Goal: Obtain resource: Obtain resource

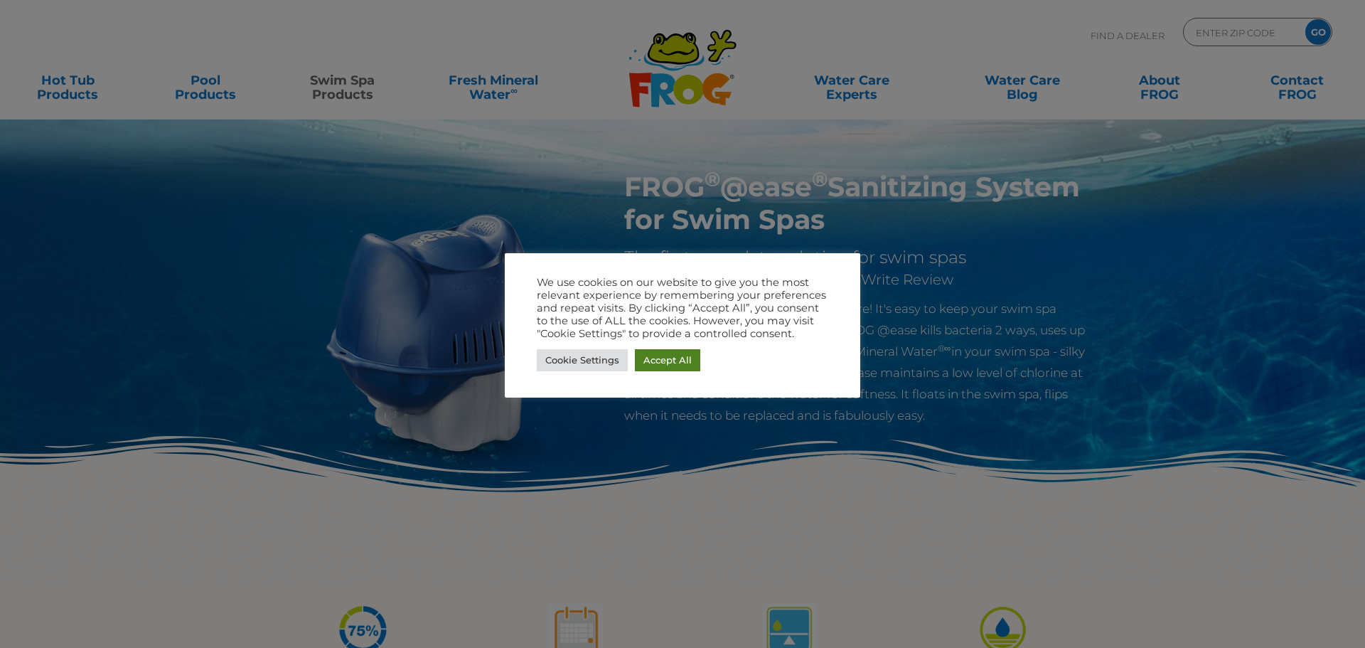
click at [676, 367] on link "Accept All" at bounding box center [667, 360] width 65 height 22
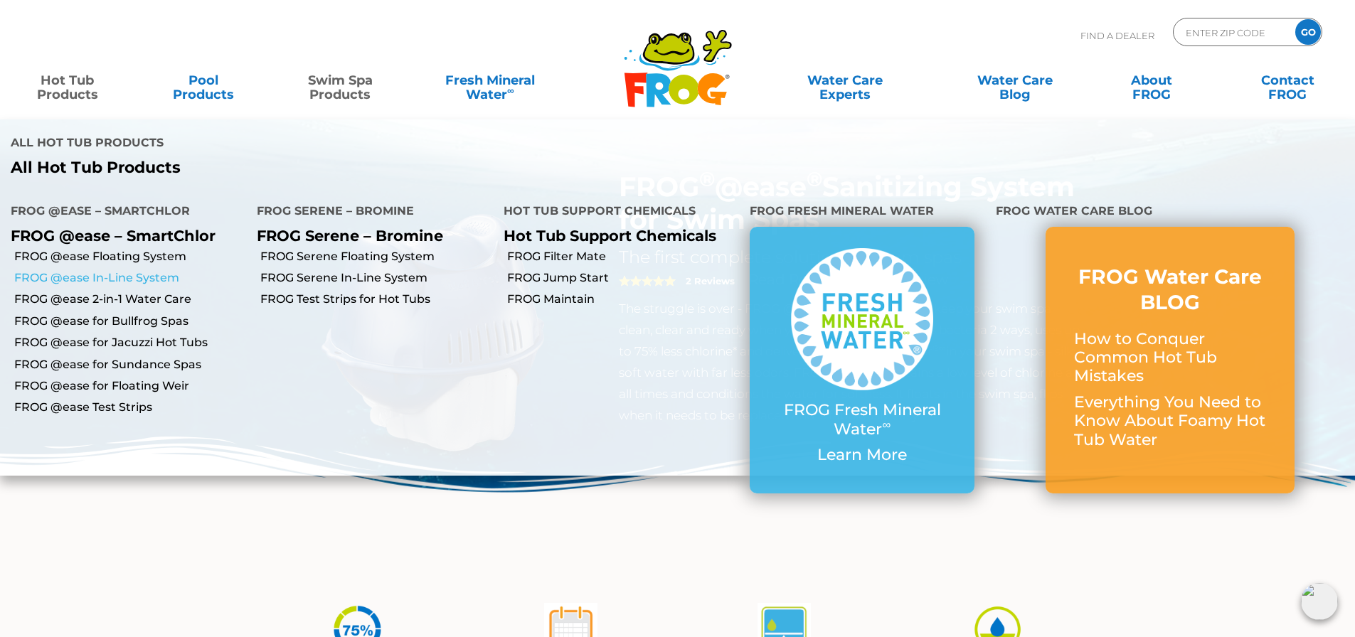
click at [92, 279] on link "FROG @ease In-Line System" at bounding box center [130, 278] width 232 height 16
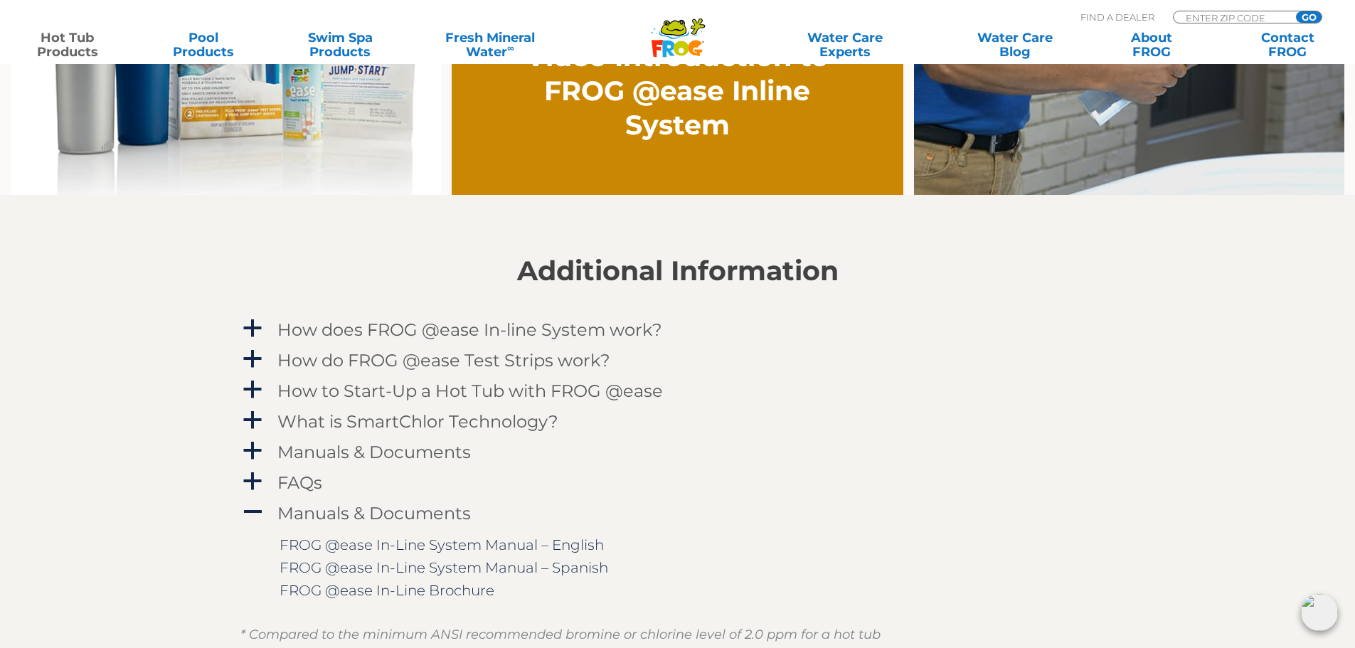
scroll to position [1280, 0]
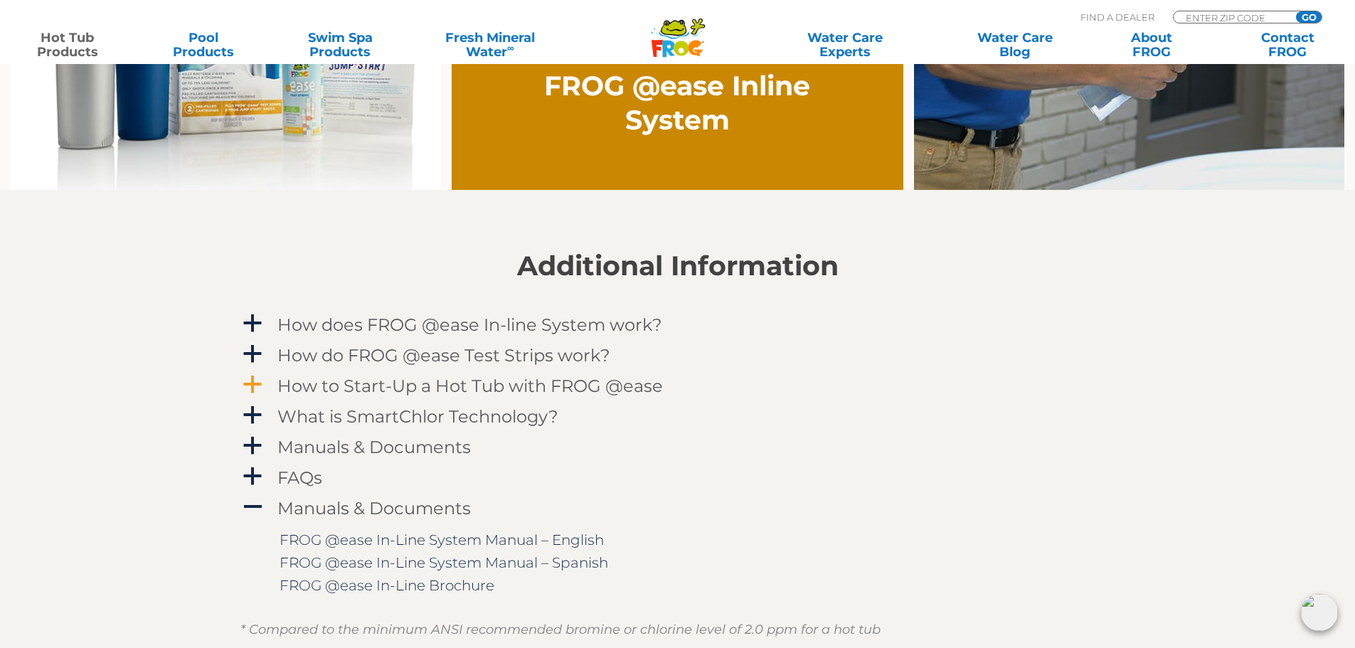
click at [337, 383] on h4 "How to Start-Up a Hot Tub with FROG @ease" at bounding box center [469, 385] width 385 height 19
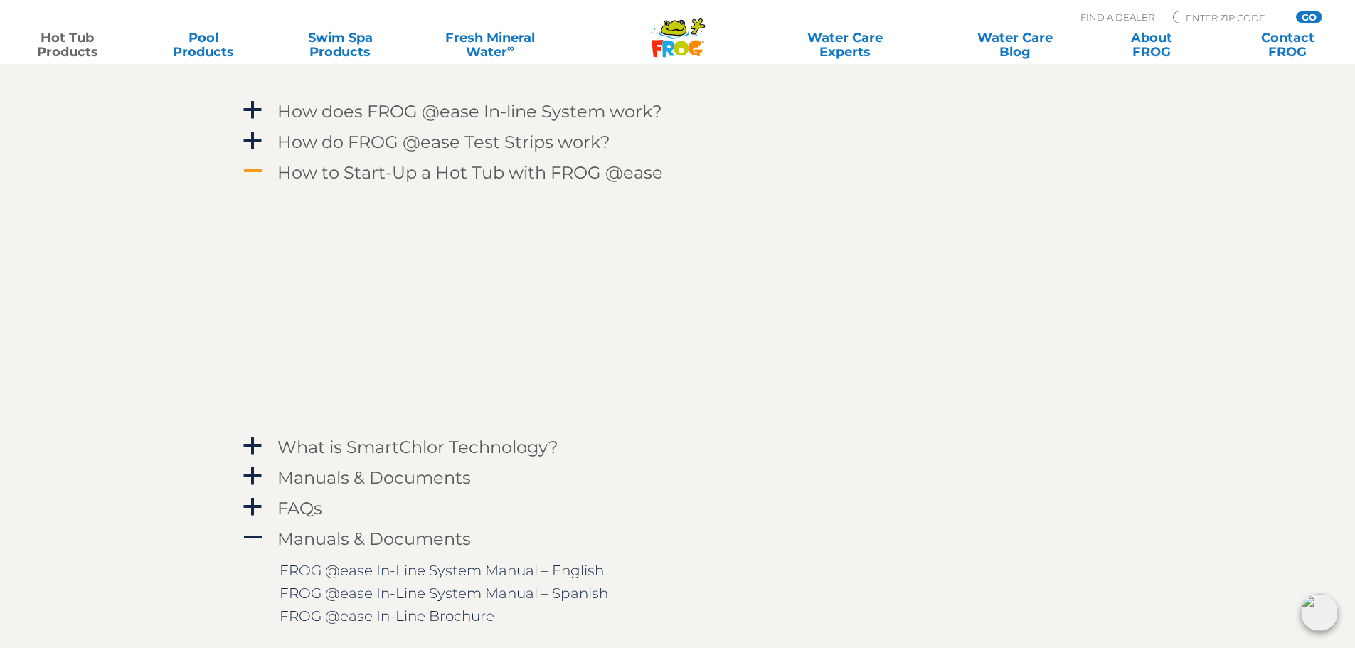
scroll to position [1564, 0]
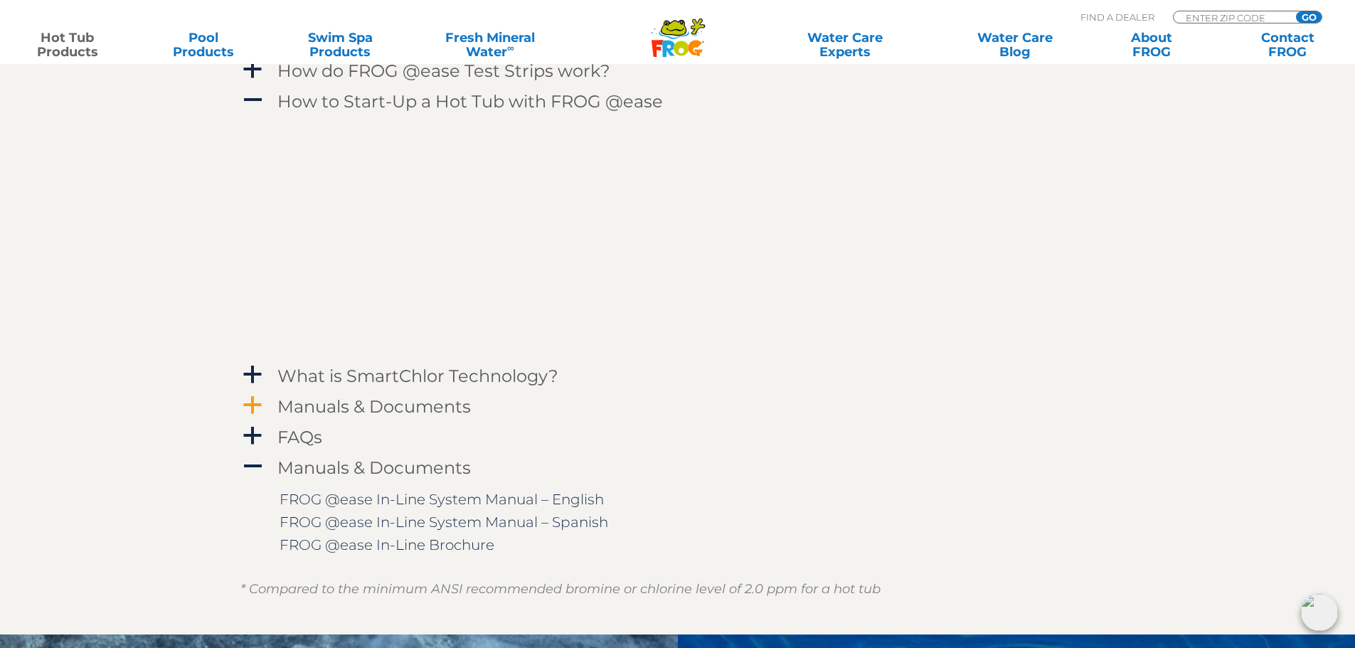
click at [433, 409] on h4 "Manuals & Documents" at bounding box center [373, 406] width 193 height 19
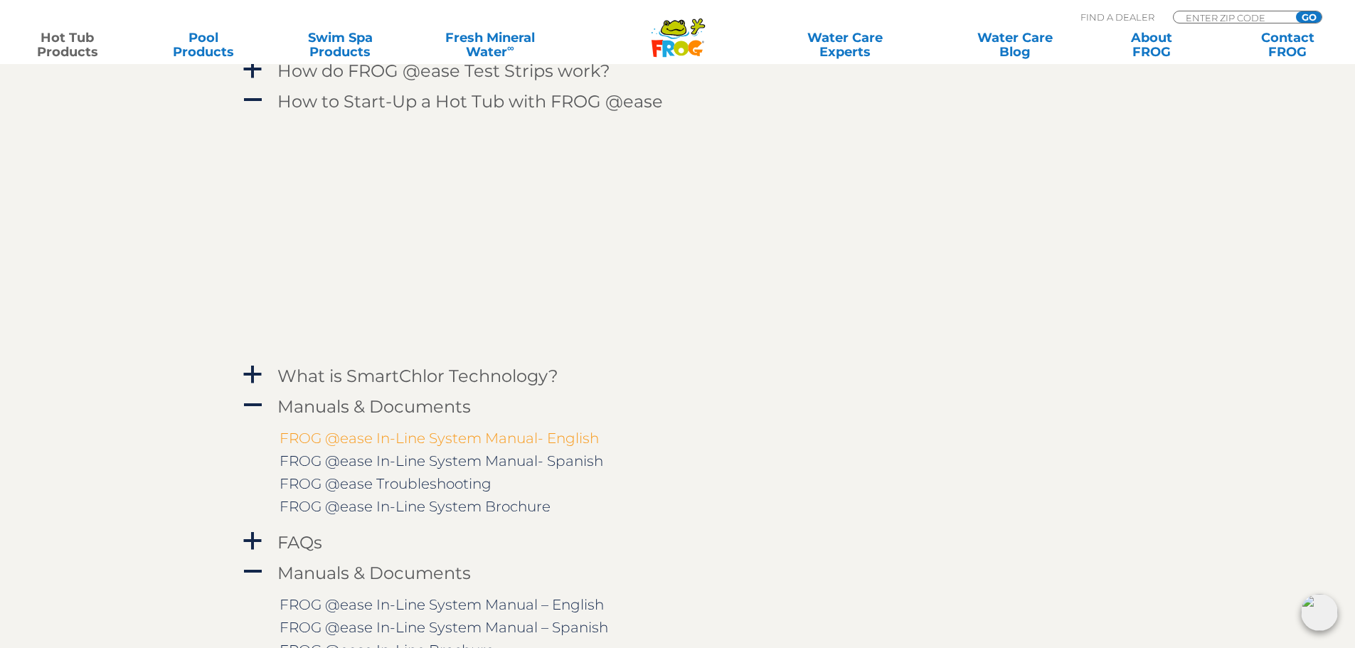
click at [438, 439] on link "FROG @ease In-Line System Manual- English" at bounding box center [438, 438] width 319 height 17
click at [465, 485] on link "FROG @ease Troubleshooting" at bounding box center [385, 483] width 212 height 17
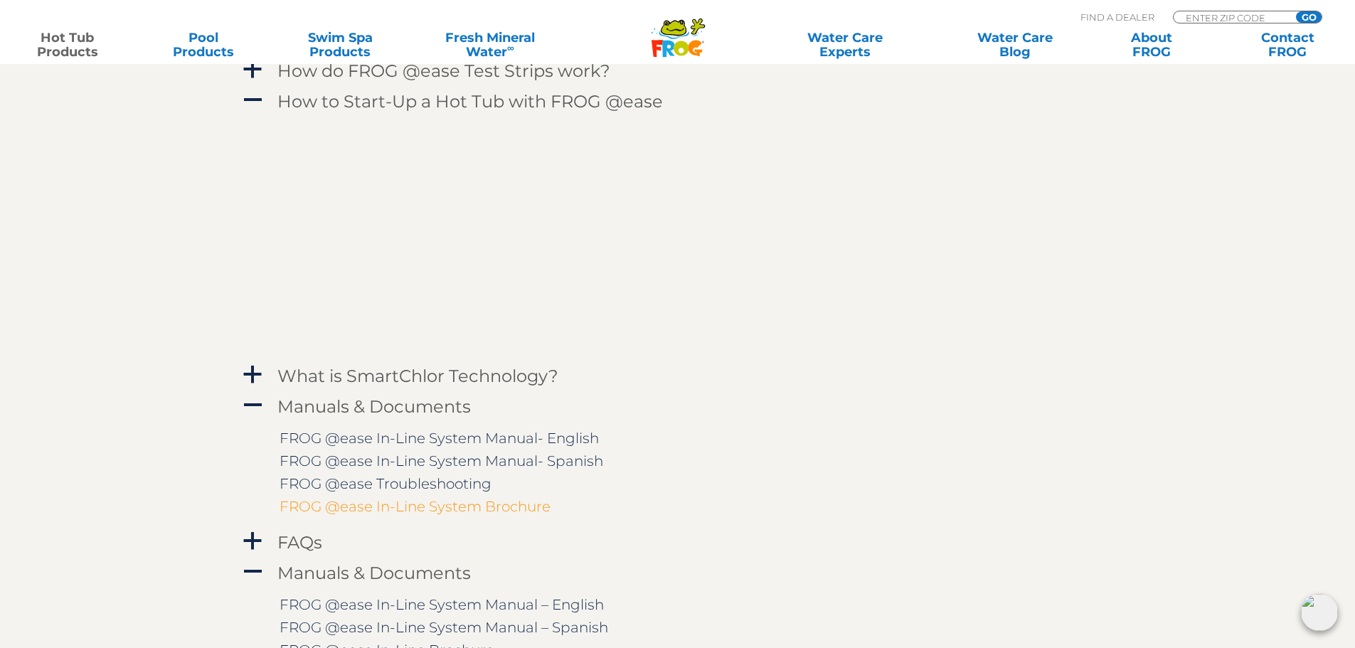
click at [466, 506] on link "FROG @ease In-Line System Brochure" at bounding box center [414, 506] width 271 height 17
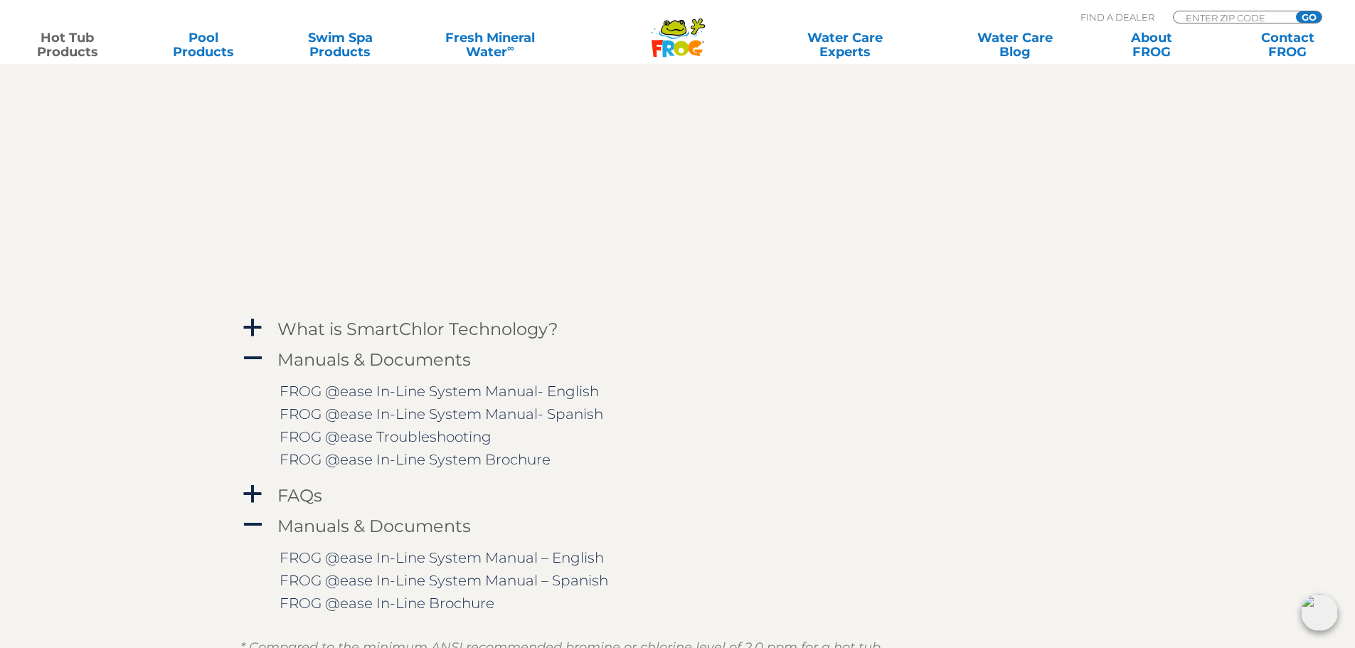
scroll to position [1636, 0]
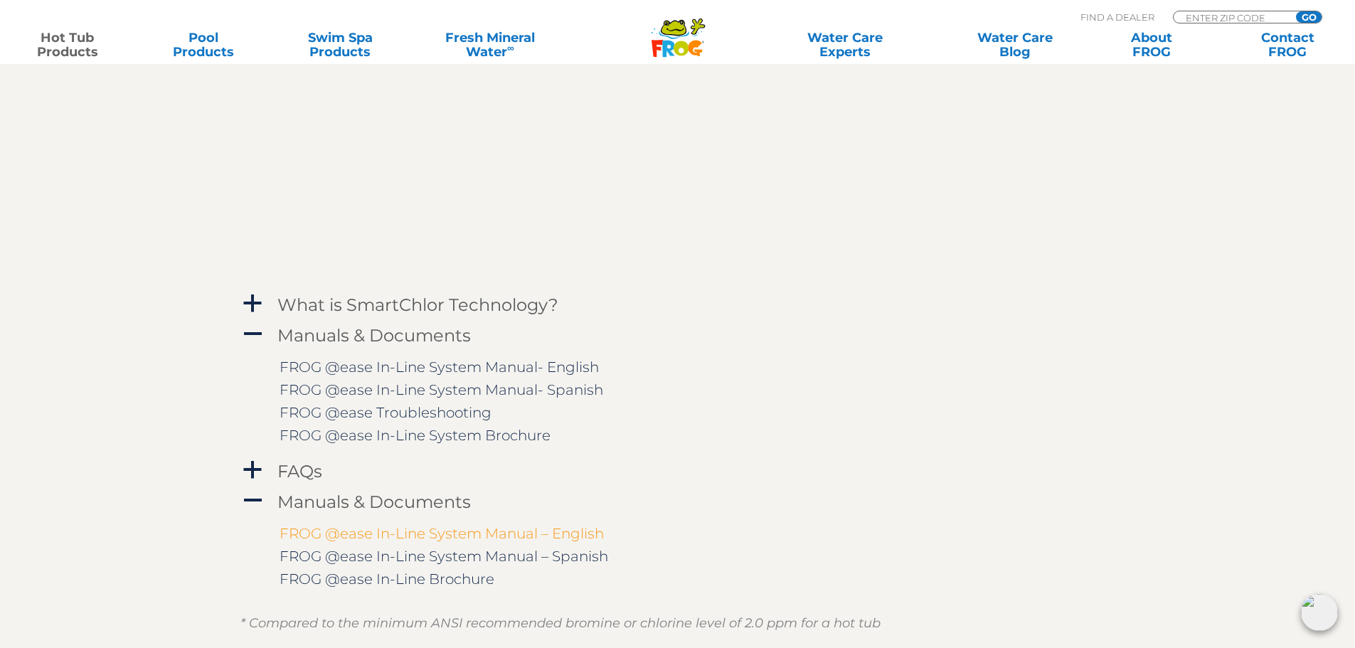
click at [525, 539] on link "FROG @ease In-Line System Manual – English" at bounding box center [441, 533] width 324 height 17
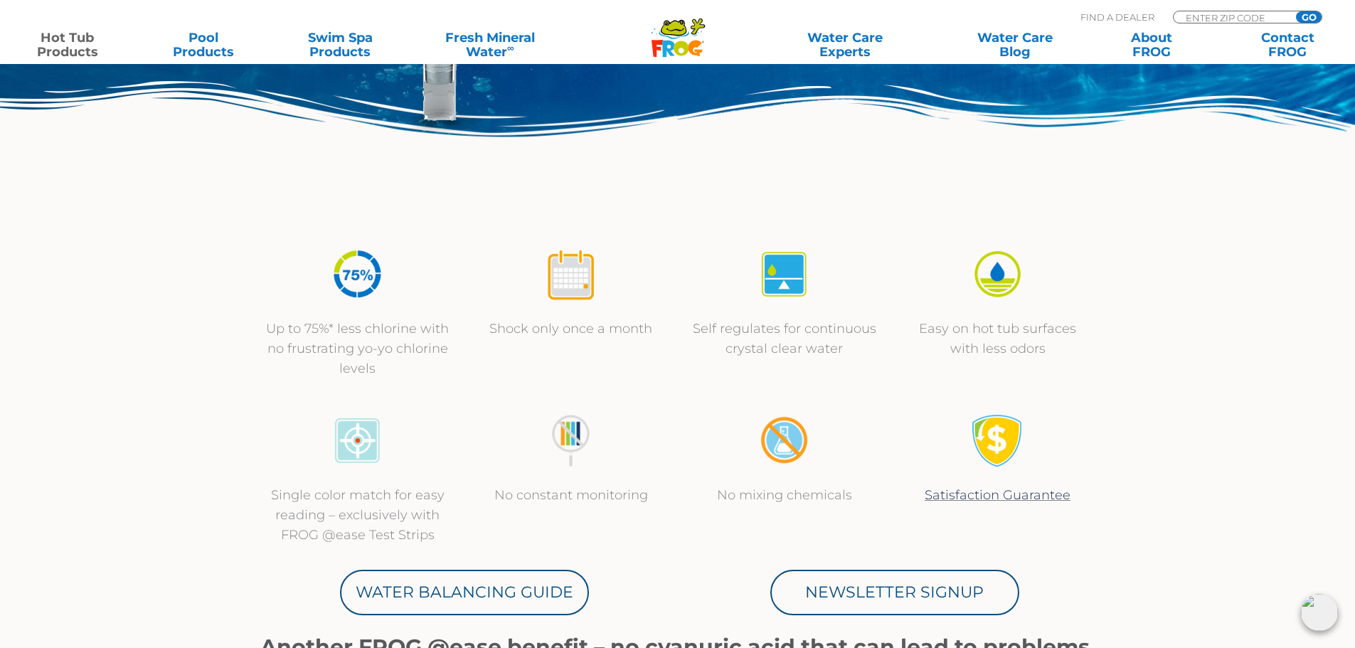
scroll to position [71, 0]
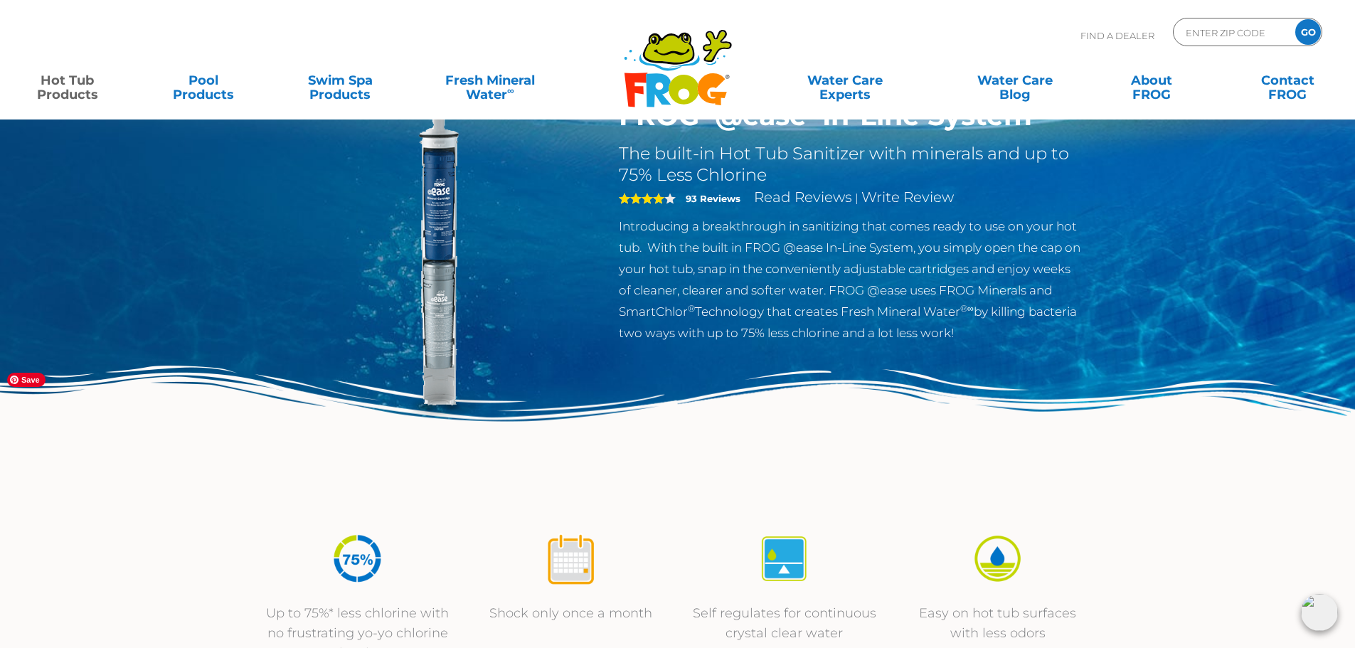
click at [1258, 431] on img at bounding box center [677, 440] width 1355 height 148
